Goal: Check status

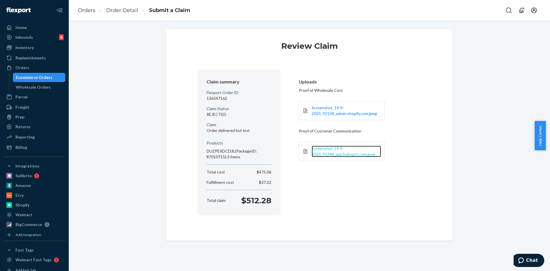
click at [319, 154] on span "Screenshot_19-9-2025_92248_app.hubspot.com.jpeg" at bounding box center [343, 151] width 64 height 11
click at [109, 11] on link "Order Detail" at bounding box center [122, 10] width 32 height 6
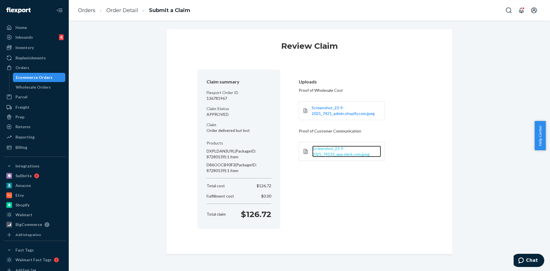
click at [327, 151] on span "Screenshot_23-9-2025_74133_app.slack.com.jpeg" at bounding box center [340, 151] width 57 height 11
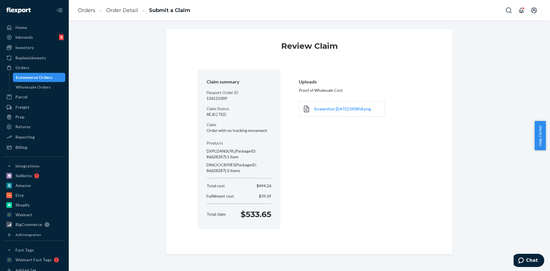
click at [326, 113] on div "Screenshot 2025-09-23 090858.png" at bounding box center [342, 108] width 86 height 15
click at [326, 111] on link "Screenshot 2025-09-23 090858.png" at bounding box center [342, 109] width 57 height 6
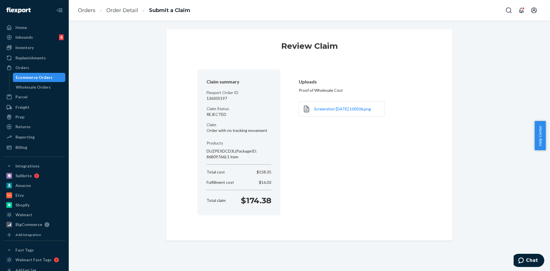
click at [323, 104] on div "Screenshot 2025-09-23 100506.png" at bounding box center [342, 108] width 86 height 15
click at [325, 111] on link "Screenshot 2025-09-23 100506.png" at bounding box center [342, 109] width 57 height 6
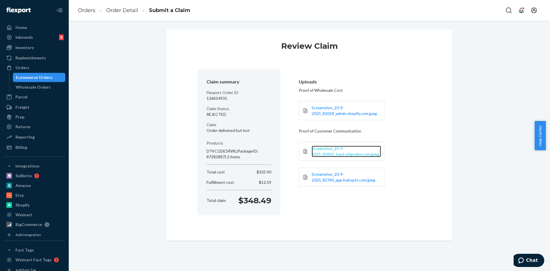
click at [329, 152] on span "Screenshot_23-9-2025_81835_track.shipveho.com.jpeg" at bounding box center [344, 151] width 67 height 11
